Goal: Transaction & Acquisition: Purchase product/service

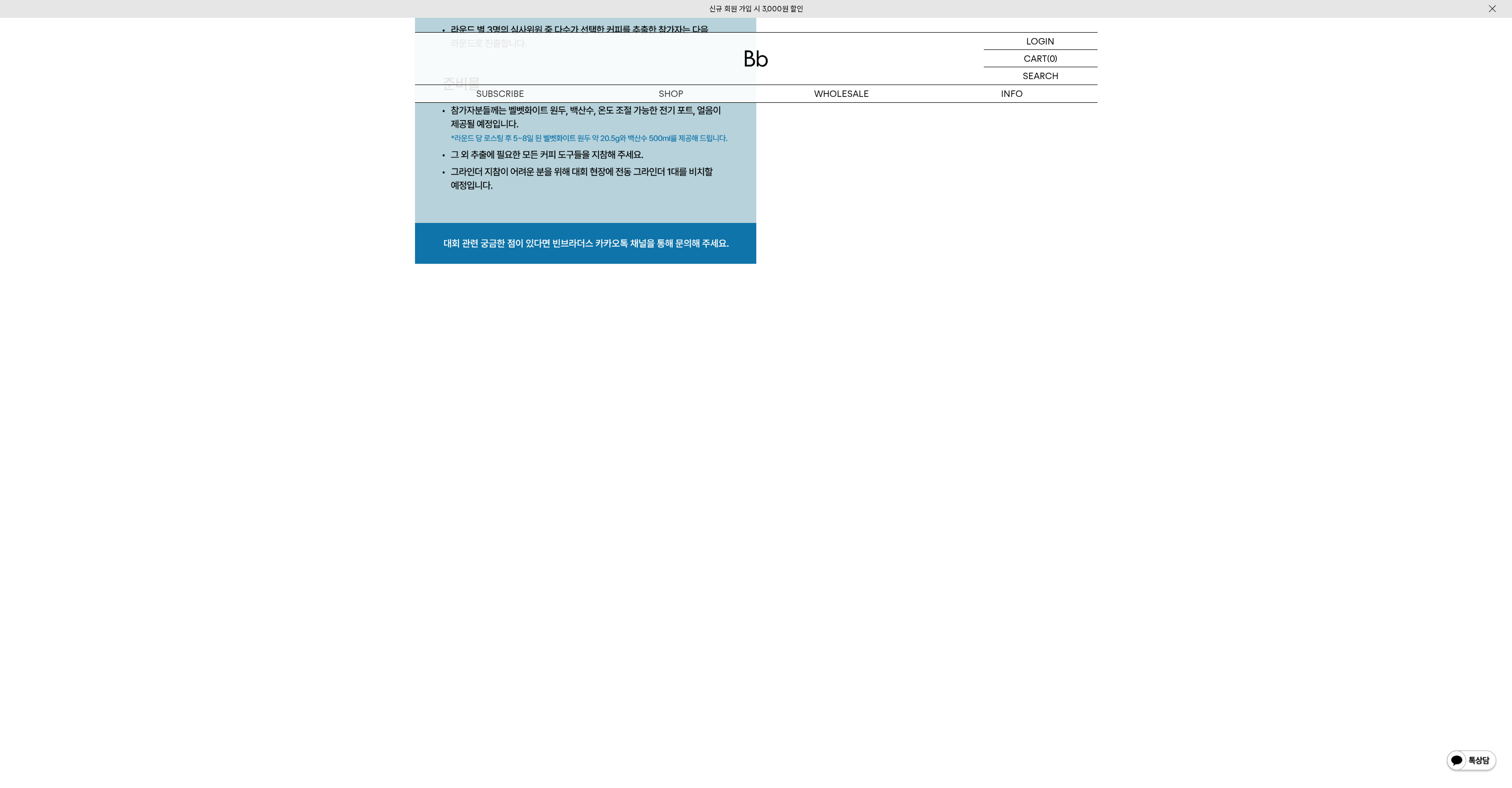
scroll to position [4895, 0]
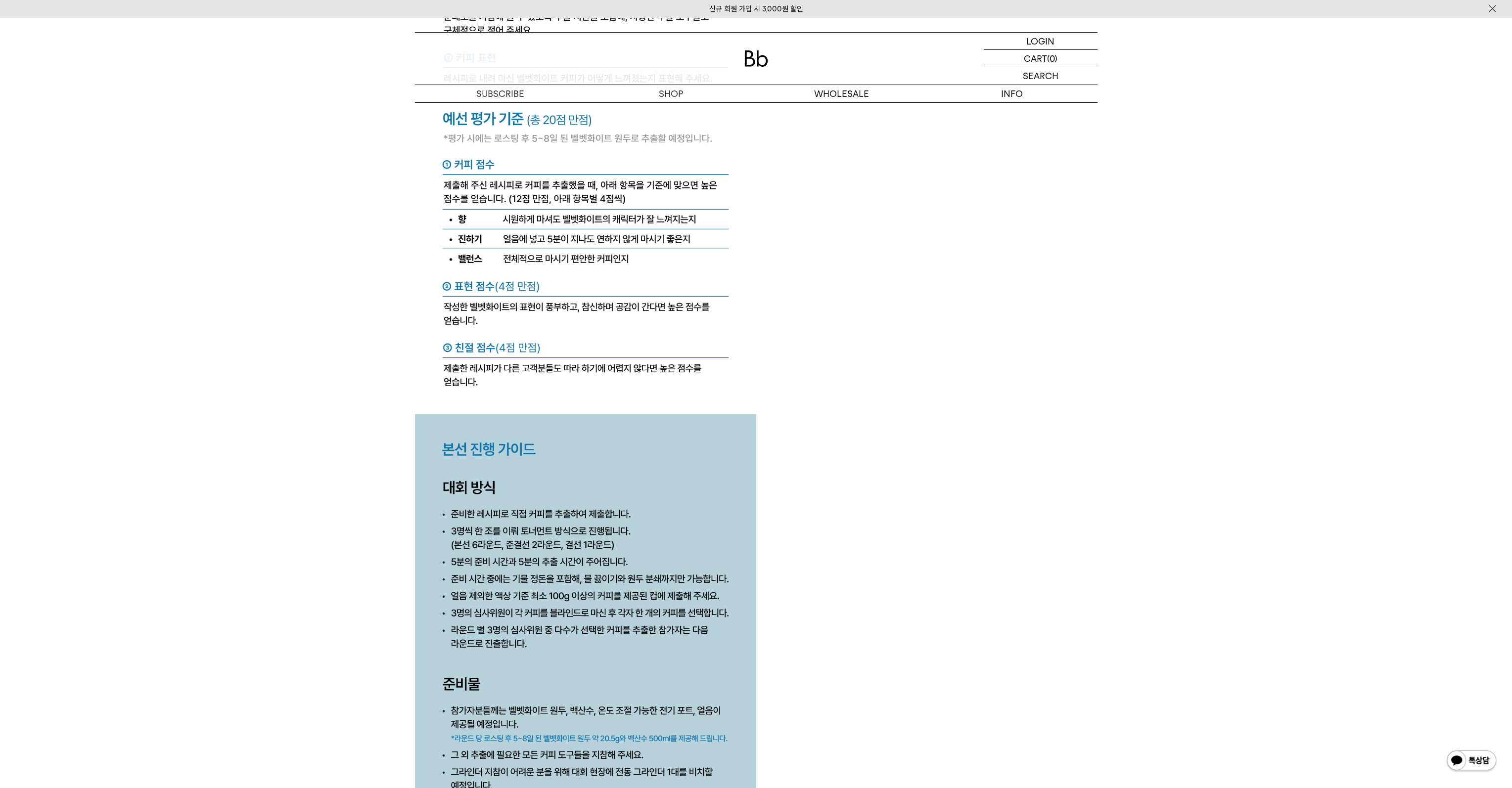
scroll to position [4351, 0]
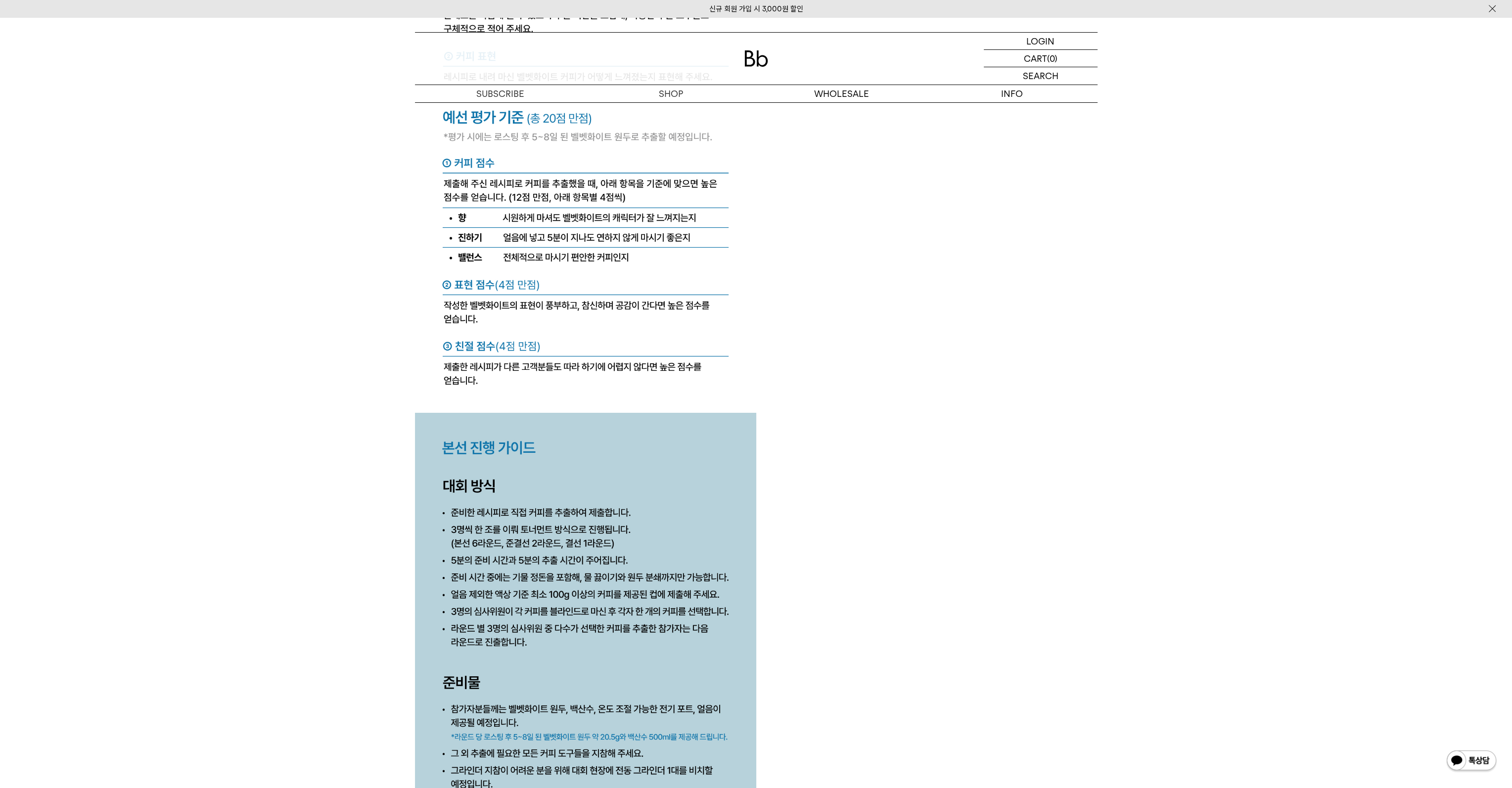
drag, startPoint x: 125, startPoint y: 345, endPoint x: 118, endPoint y: 345, distance: 6.9
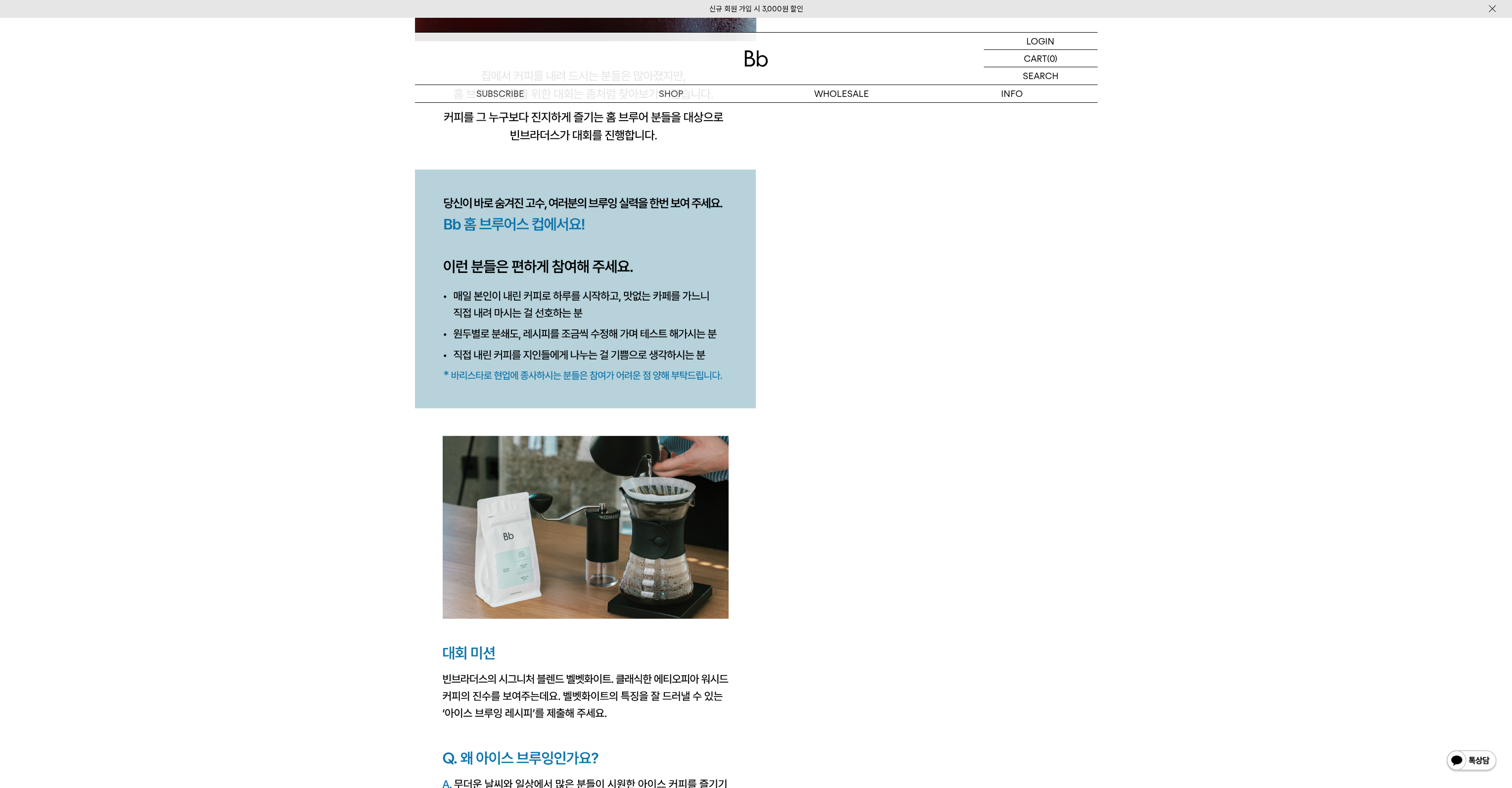
scroll to position [0, 0]
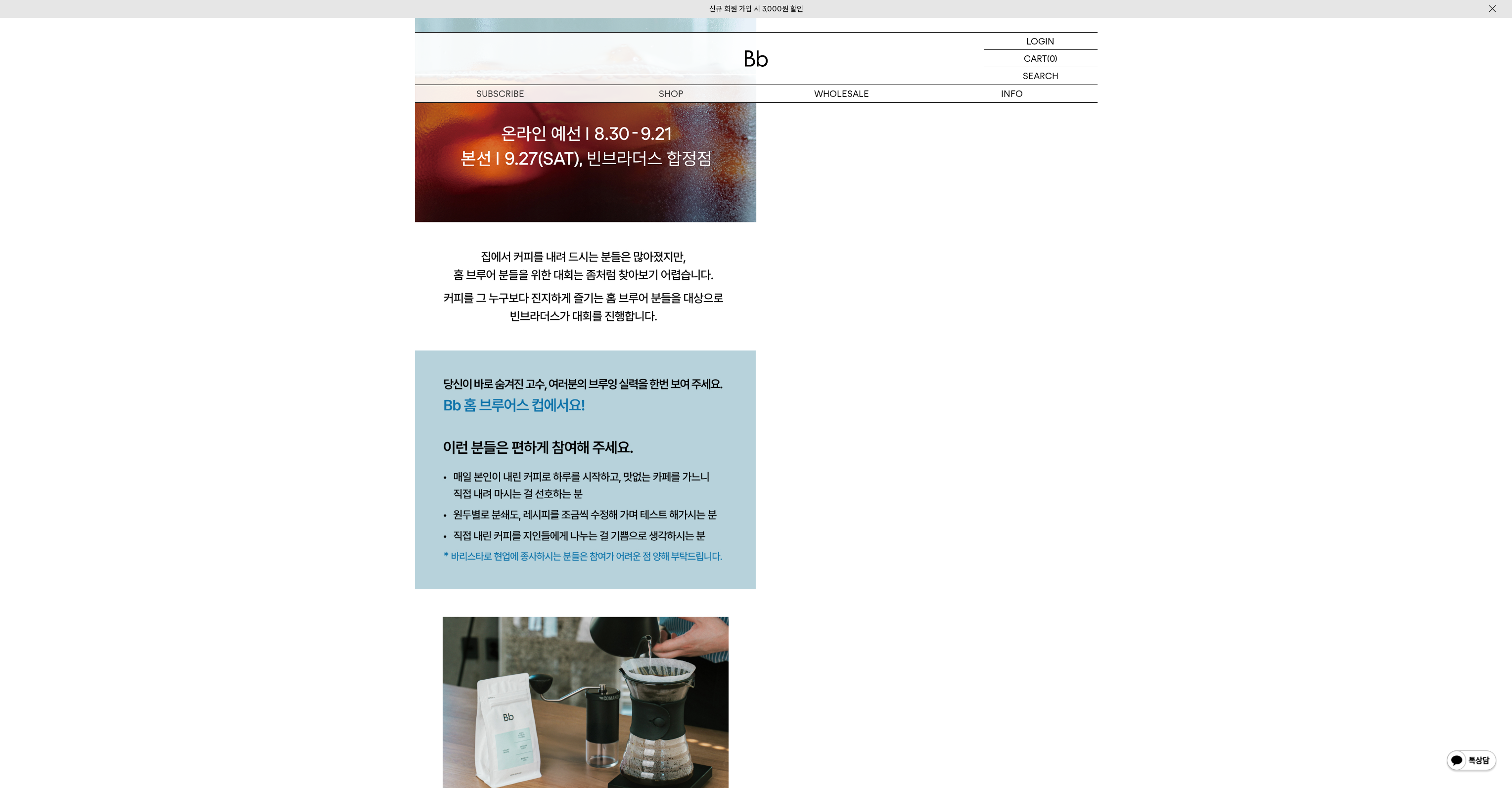
scroll to position [1088, 0]
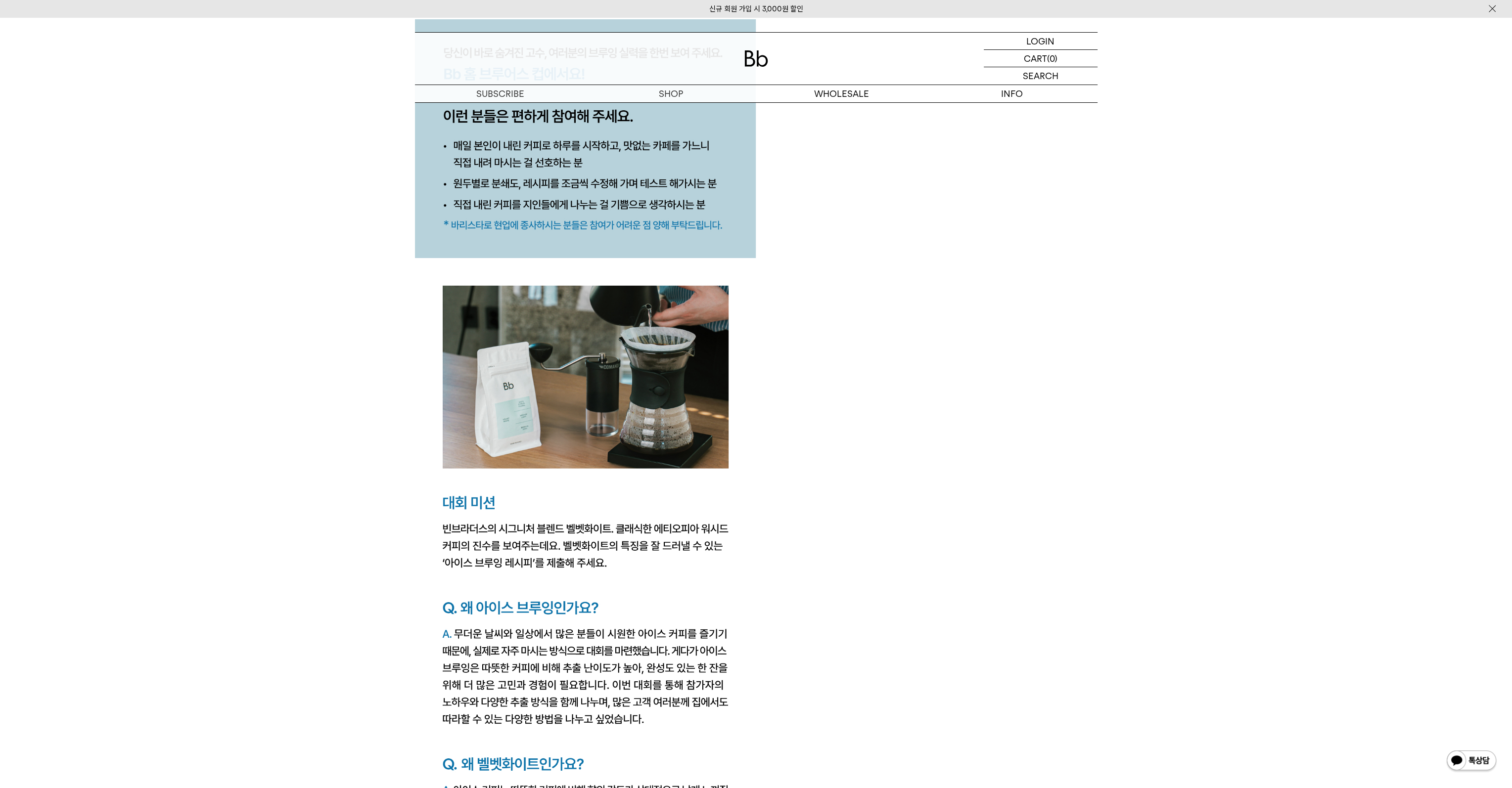
scroll to position [1384, 0]
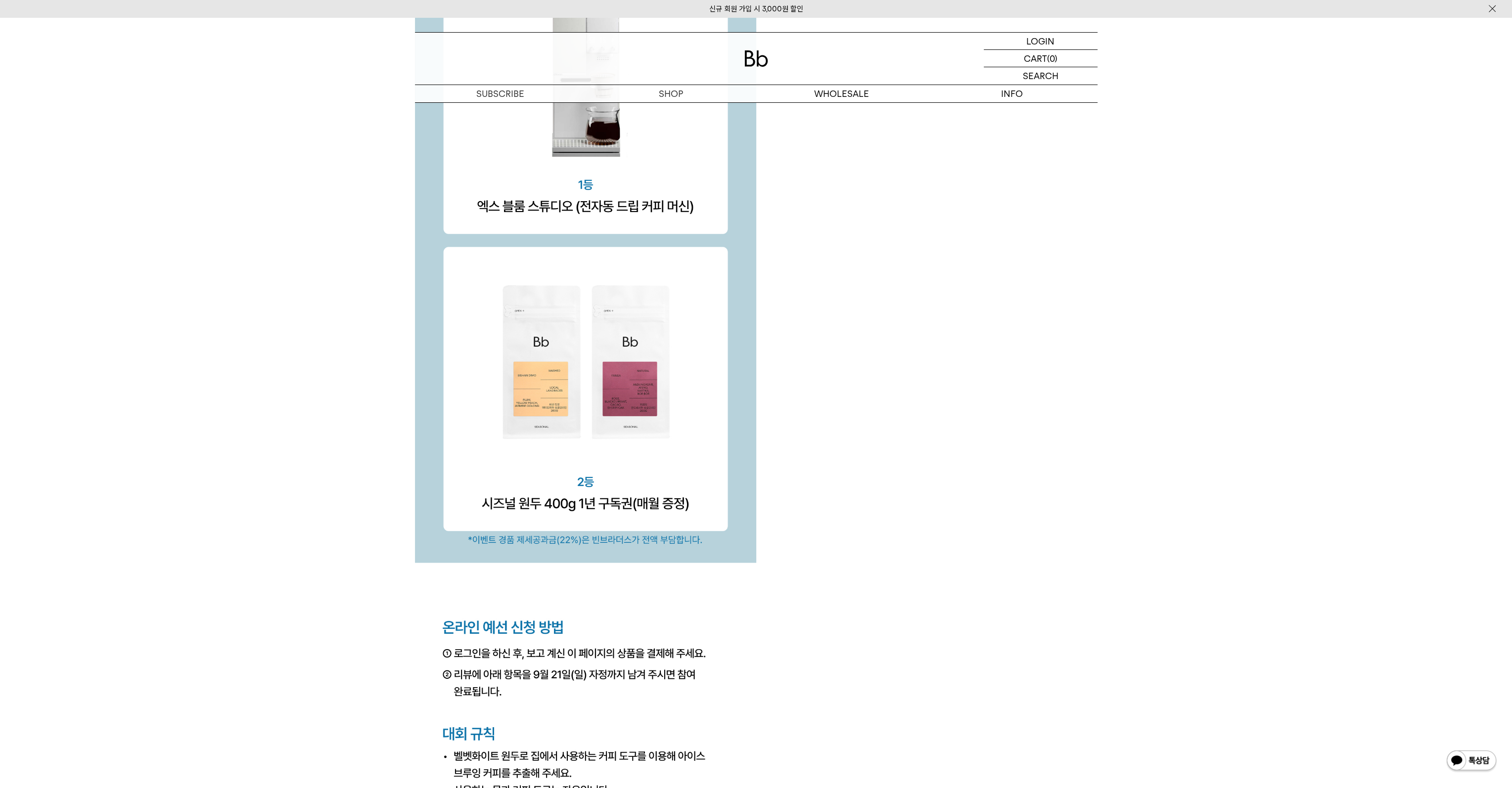
scroll to position [3263, 0]
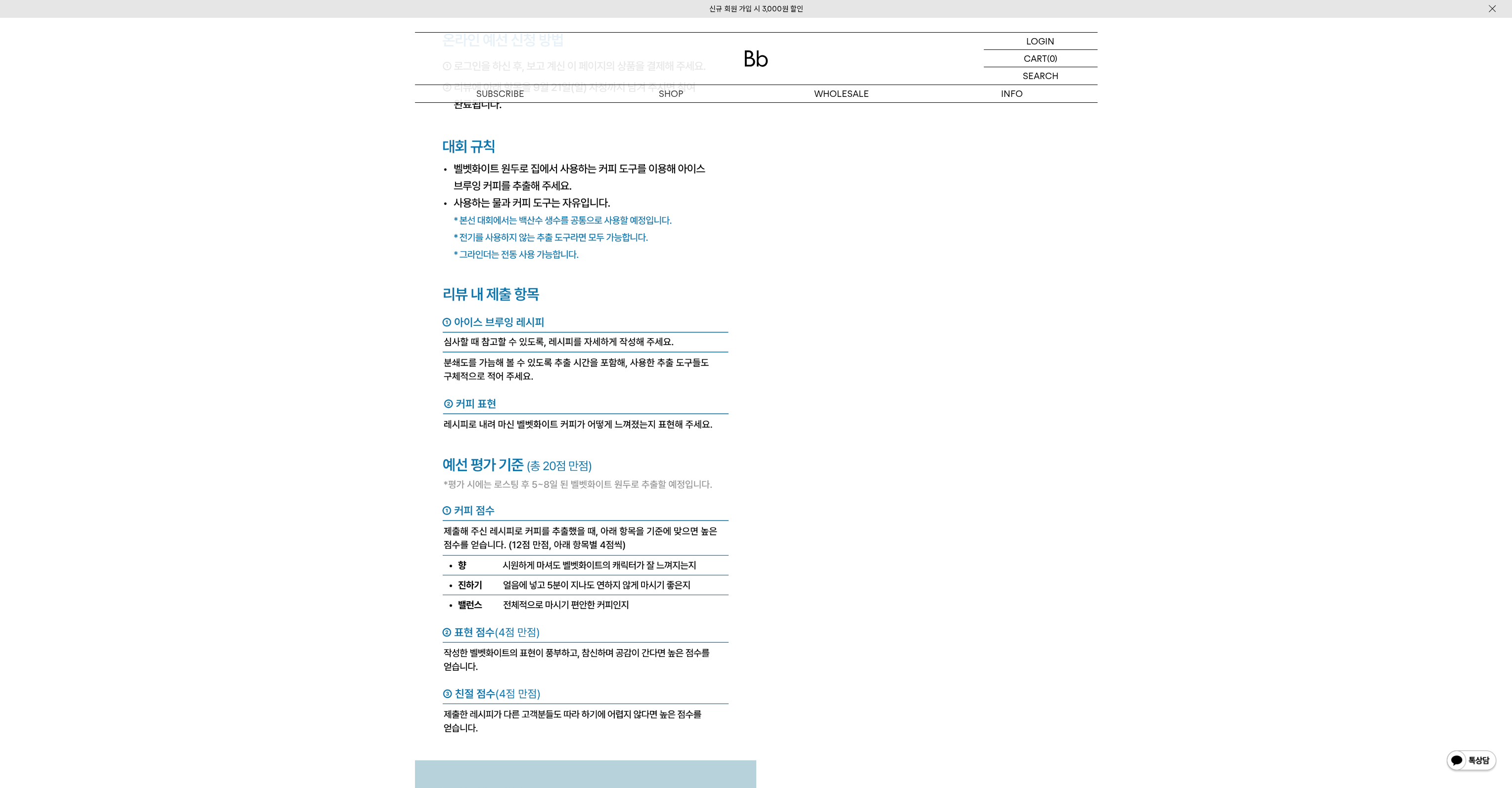
scroll to position [3610, 0]
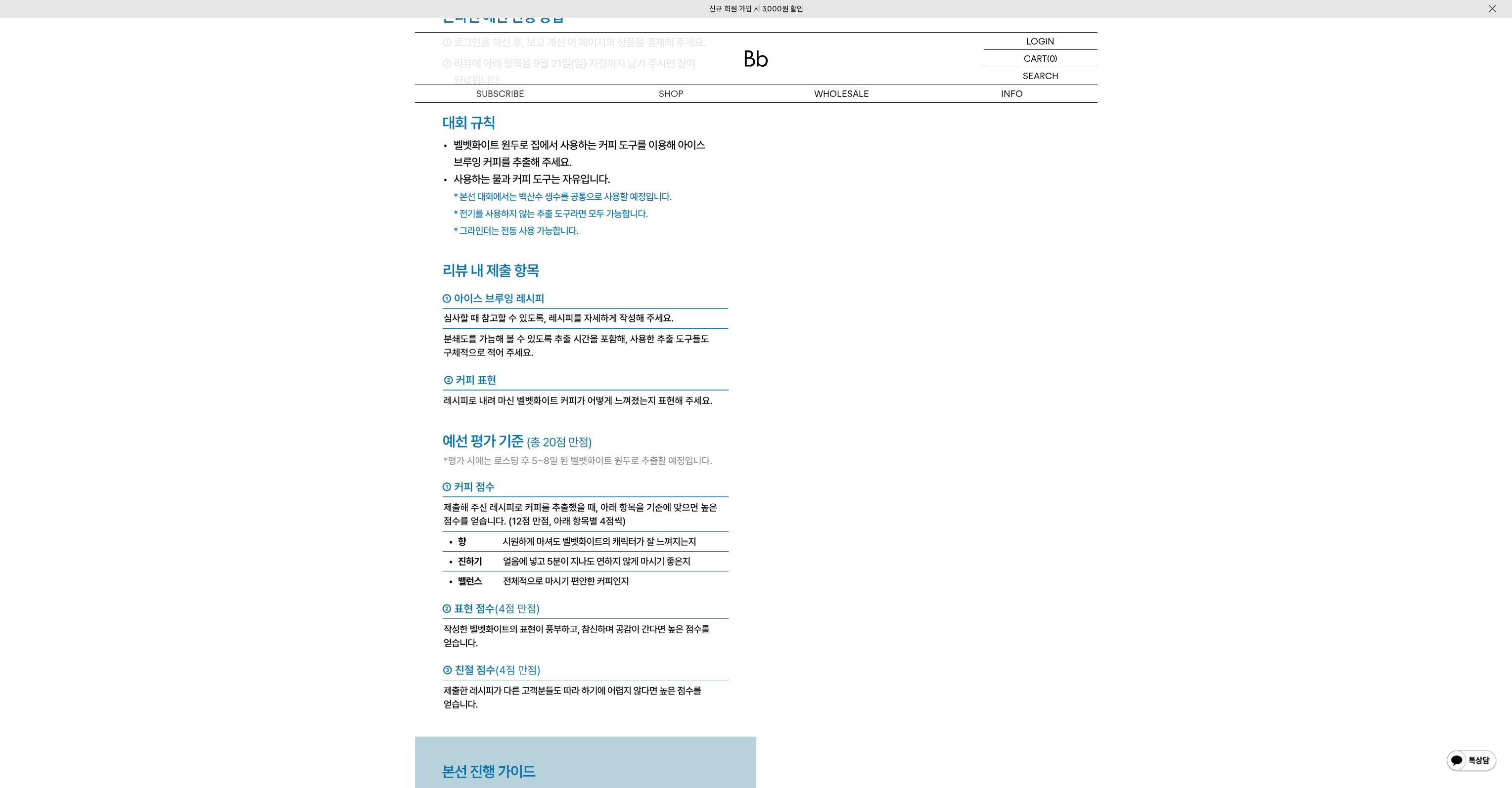
scroll to position [3857, 0]
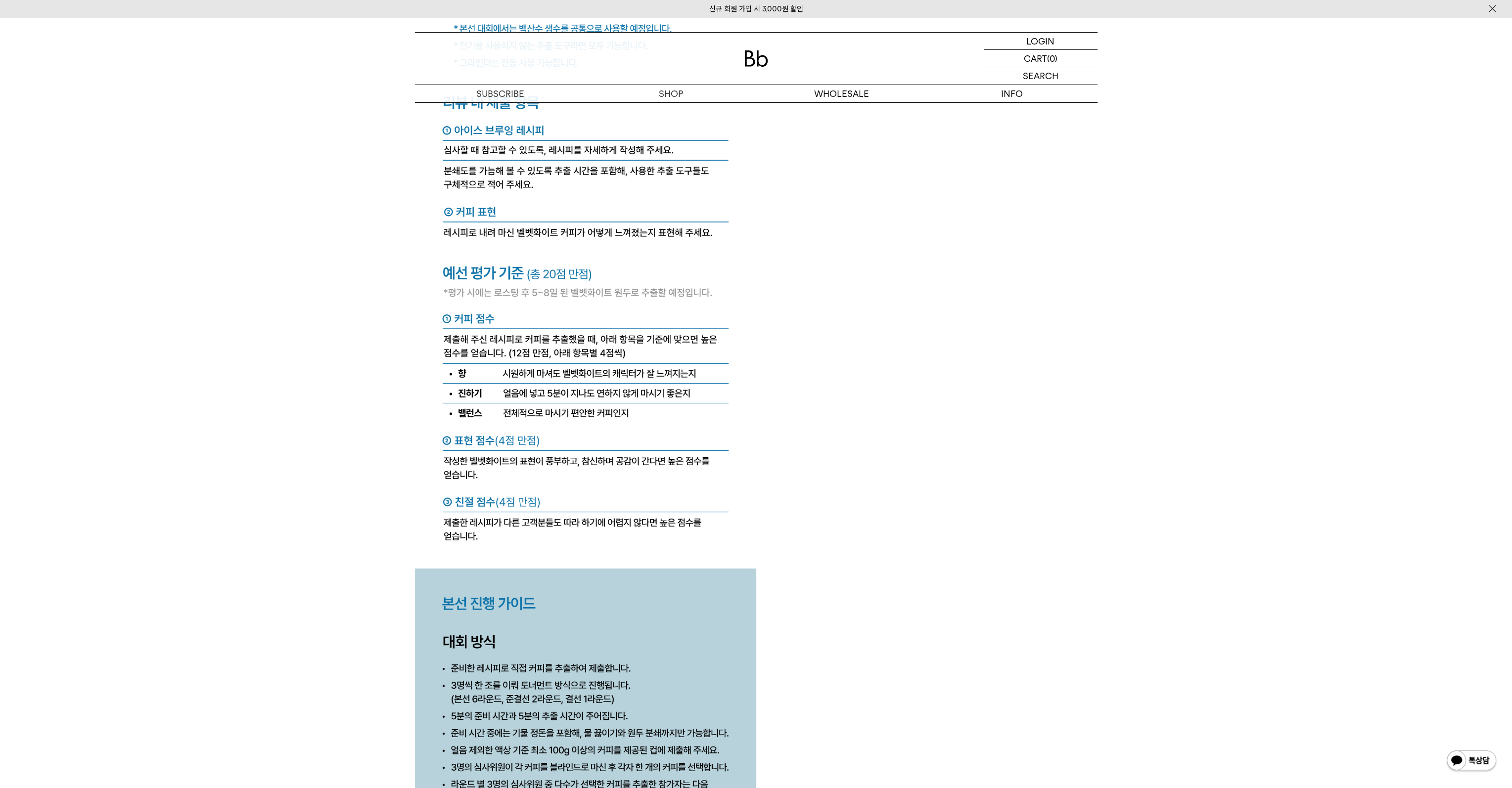
scroll to position [4104, 0]
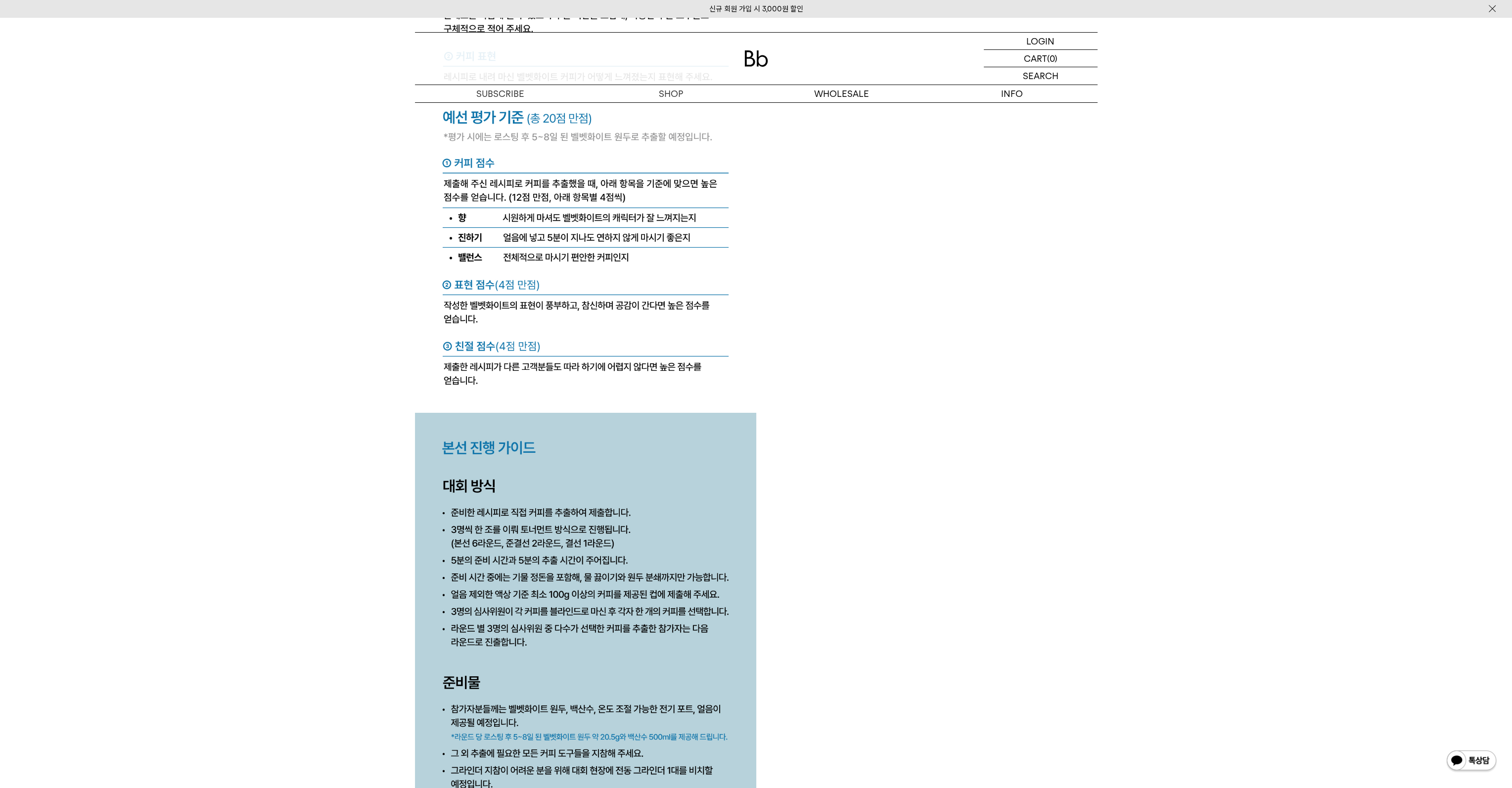
drag, startPoint x: 909, startPoint y: 562, endPoint x: 903, endPoint y: 559, distance: 6.9
click at [685, 570] on img at bounding box center [585, 259] width 341 height 1206
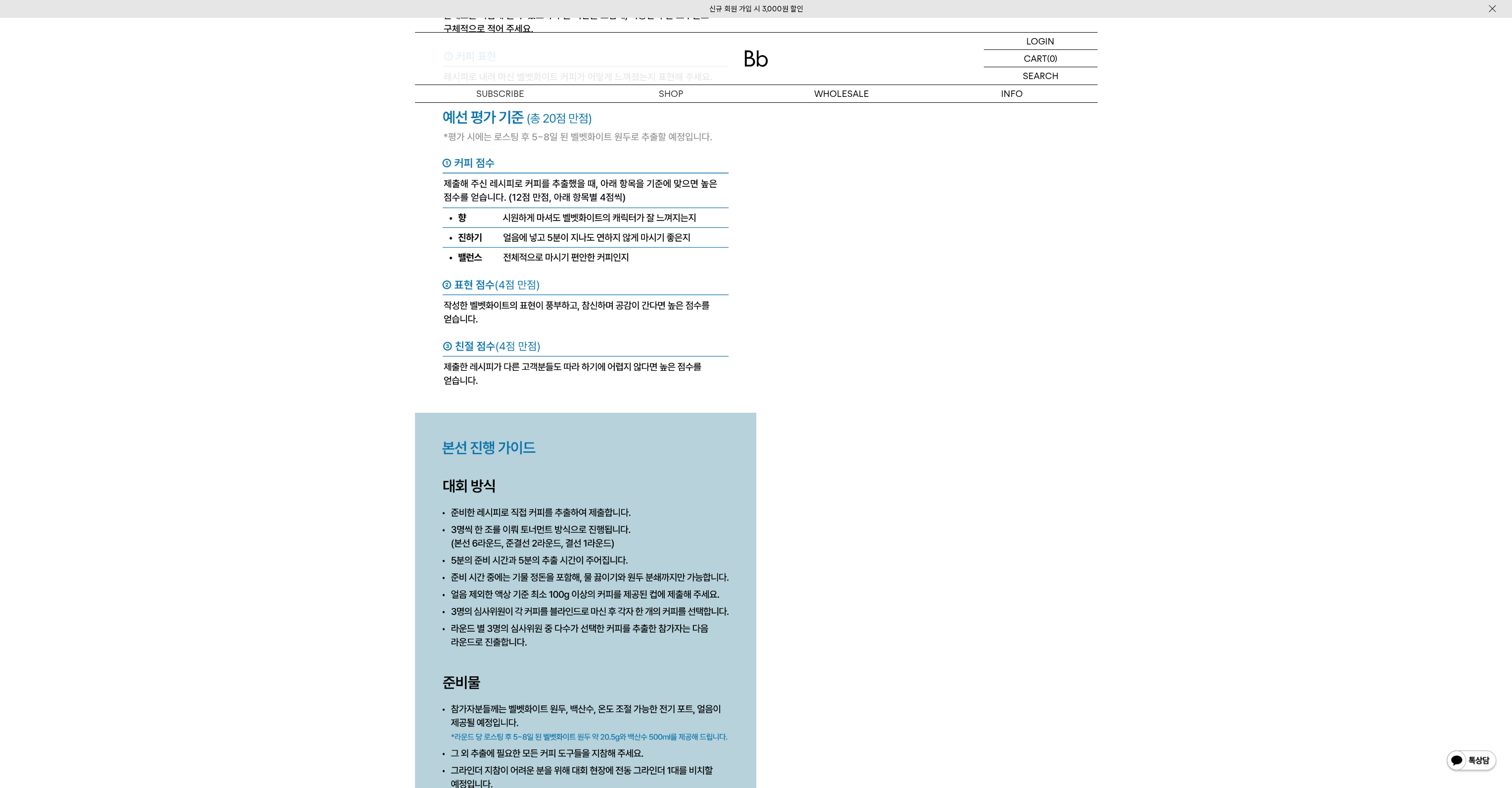
drag, startPoint x: 916, startPoint y: 675, endPoint x: 864, endPoint y: 645, distance: 59.4
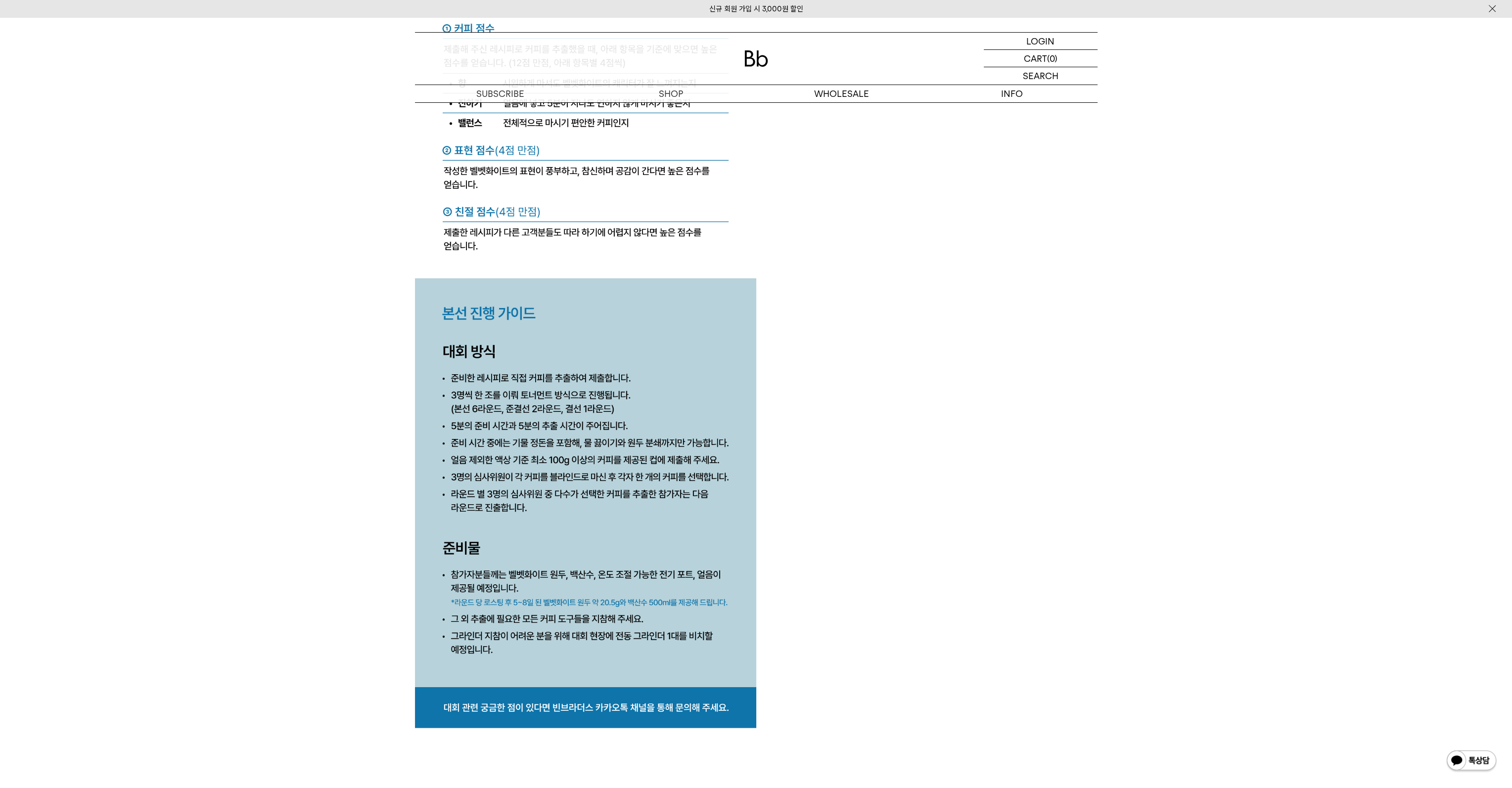
scroll to position [4401, 0]
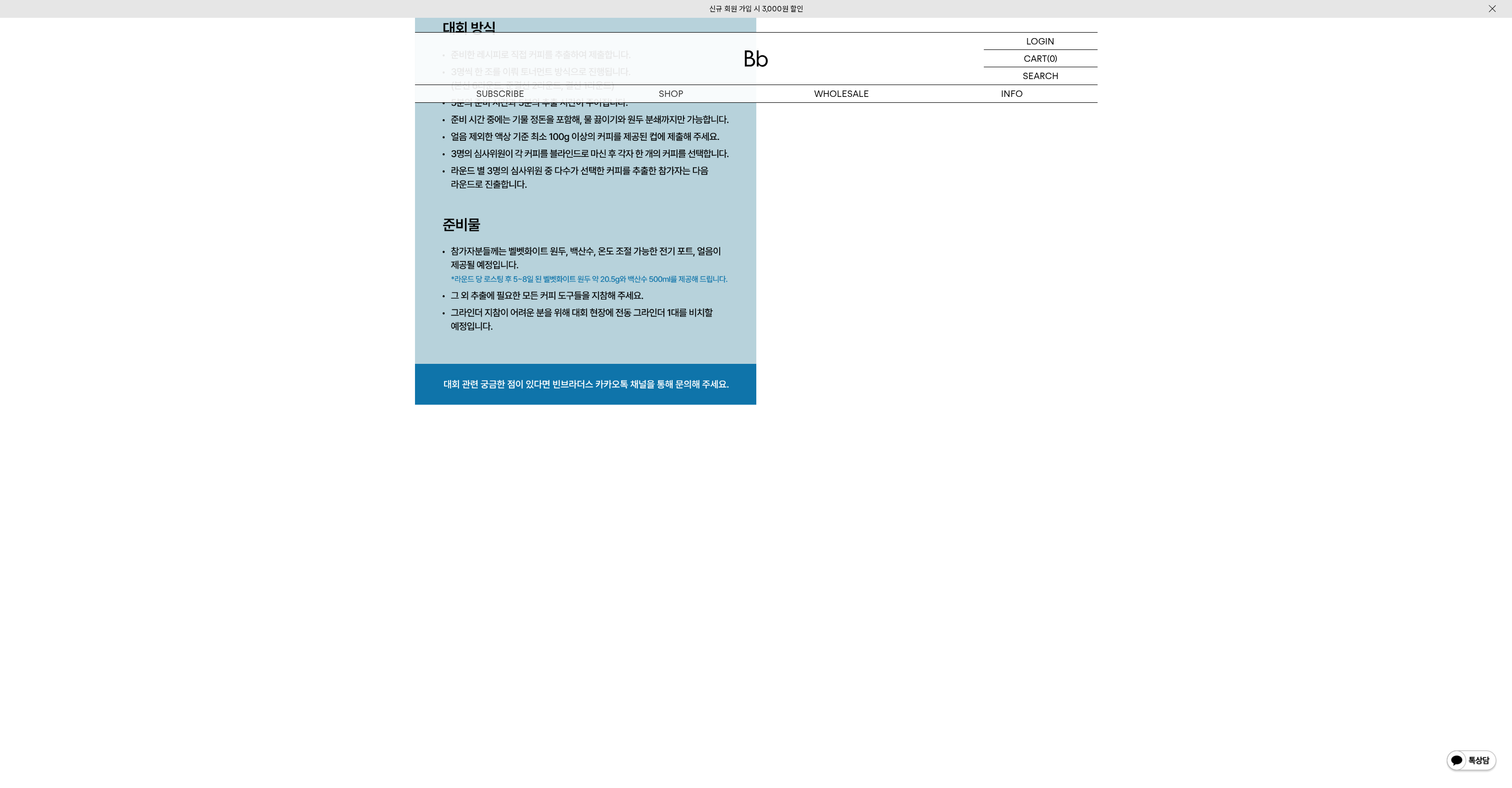
scroll to position [4796, 0]
